Goal: Browse casually: Explore the website without a specific task or goal

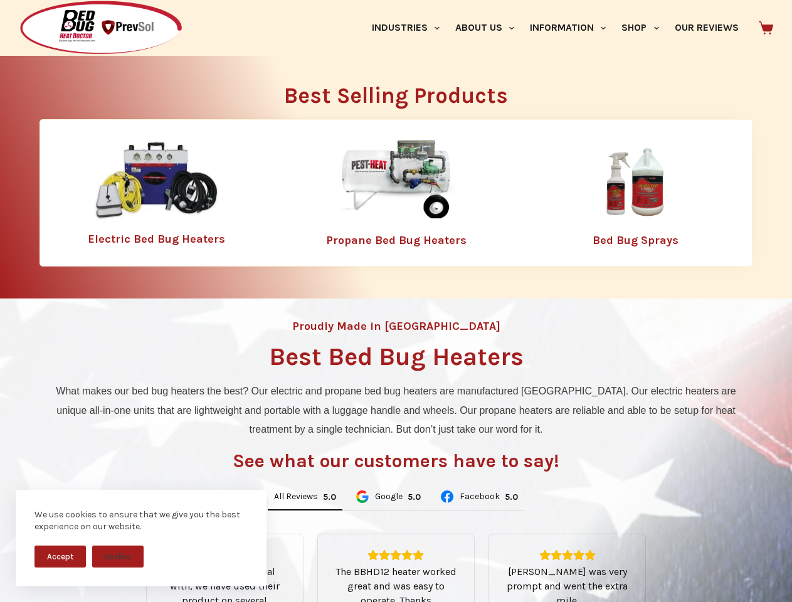
click at [396, 301] on div "Proudly Made in [GEOGRAPHIC_DATA] Best Bed Bug Heaters What makes our bed bug h…" at bounding box center [396, 535] width 792 height 472
click at [60, 557] on button "Accept" at bounding box center [60, 557] width 51 height 22
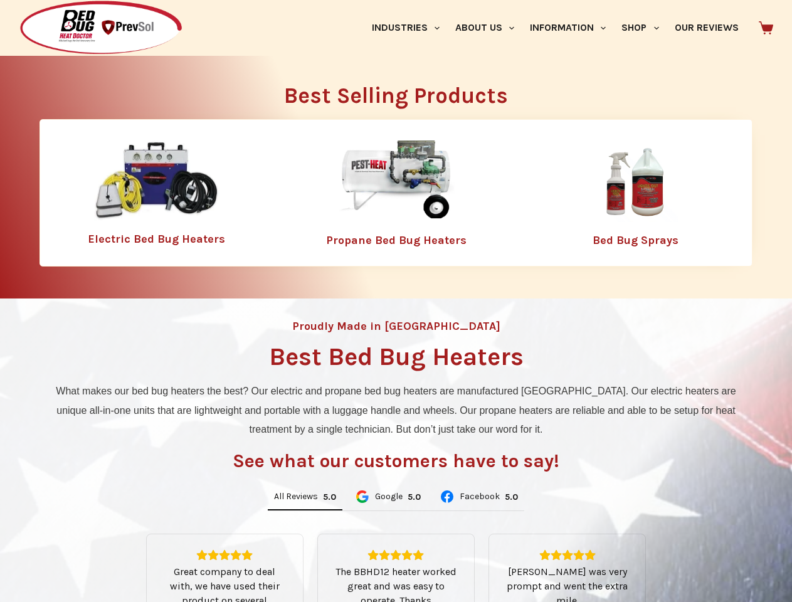
click at [118, 557] on button "Decline" at bounding box center [117, 566] width 51 height 22
click at [410, 28] on link "Industries" at bounding box center [405, 28] width 83 height 56
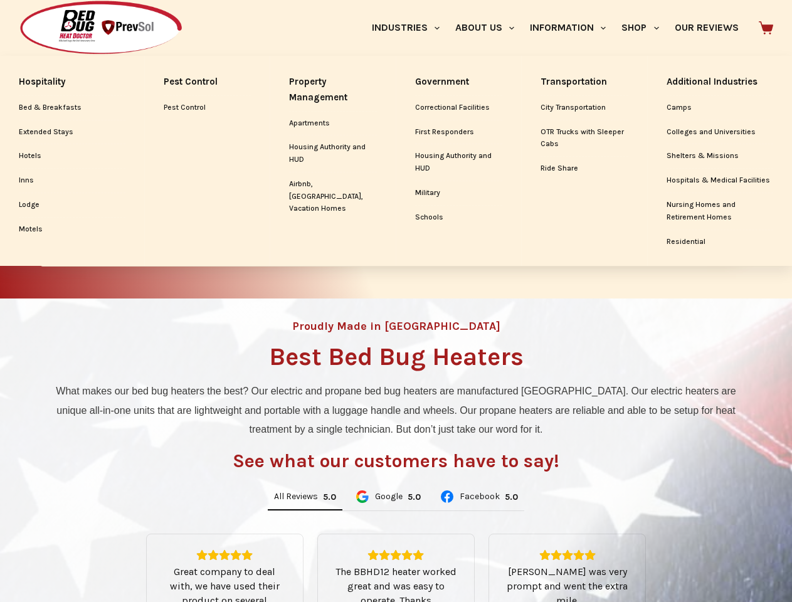
click at [490, 28] on link "About Us" at bounding box center [484, 28] width 75 height 56
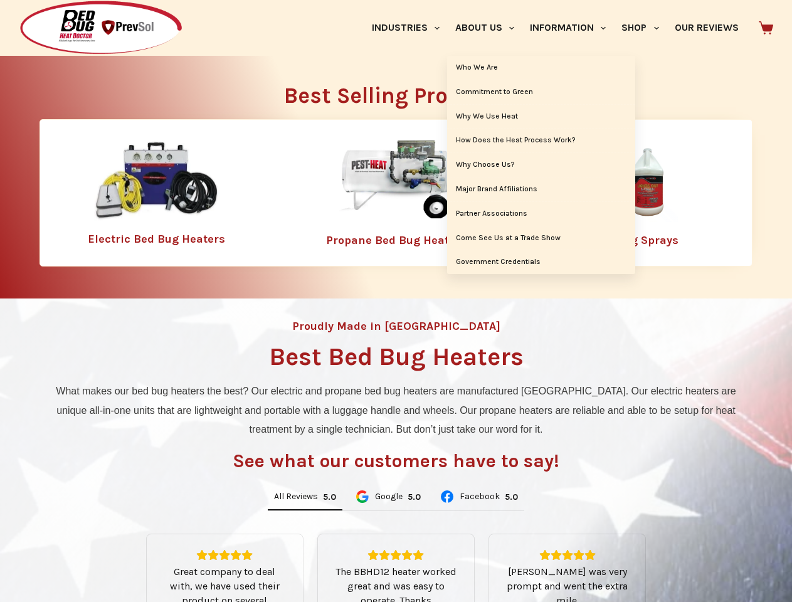
click at [574, 28] on link "Information" at bounding box center [569, 28] width 92 height 56
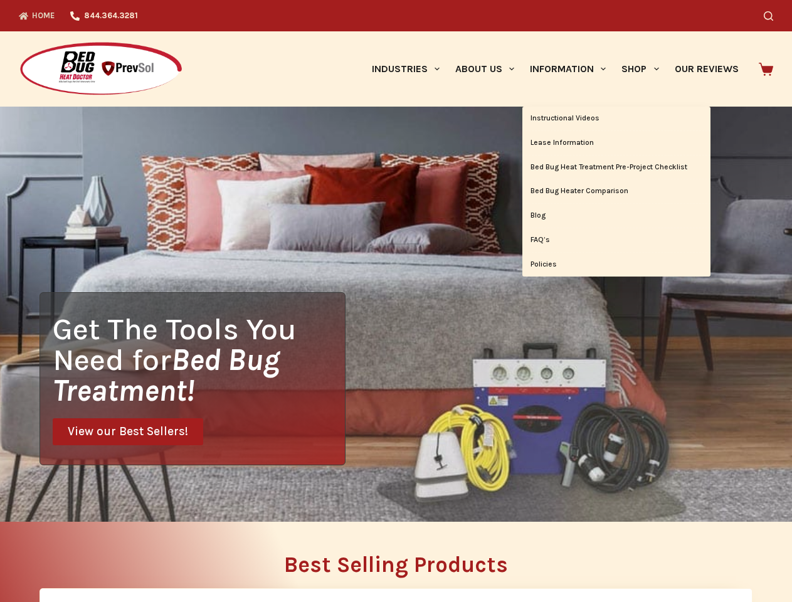
click at [646, 28] on div "Search" at bounding box center [614, 15] width 319 height 31
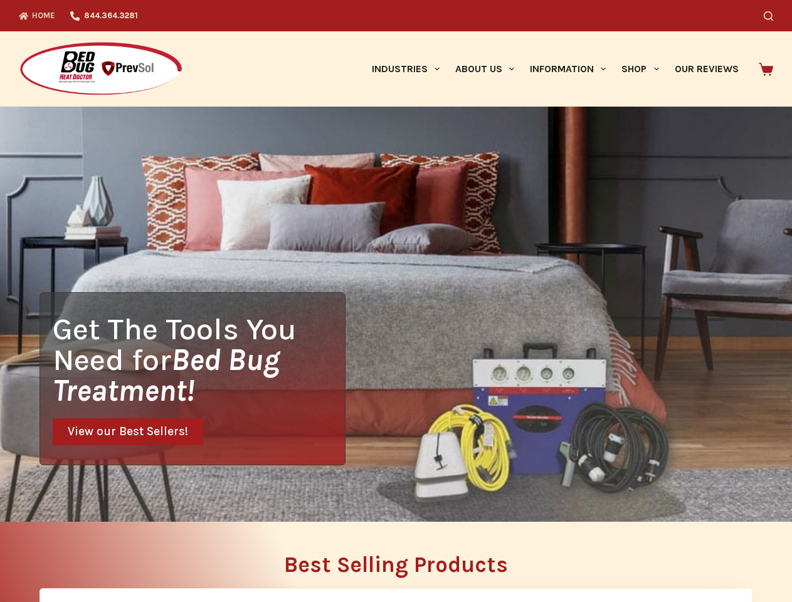
click at [305, 498] on div "Get The Tools You Need for Bed Bug Treatment! View our Best Sellers!" at bounding box center [396, 314] width 792 height 415
click at [388, 498] on div "Get The Tools You Need for Bed Bug Treatment! View our Best Sellers!" at bounding box center [396, 314] width 792 height 415
